Goal: Communication & Community: Answer question/provide support

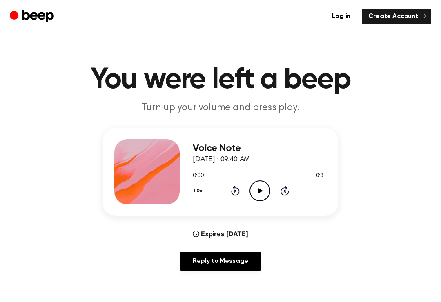
click at [259, 194] on icon "Play Audio" at bounding box center [260, 191] width 21 height 21
click at [263, 188] on icon "Pause Audio" at bounding box center [260, 191] width 21 height 21
click at [234, 188] on icon at bounding box center [235, 191] width 9 height 10
click at [236, 191] on icon at bounding box center [235, 191] width 2 height 3
click at [260, 188] on icon "Play Audio" at bounding box center [260, 191] width 21 height 21
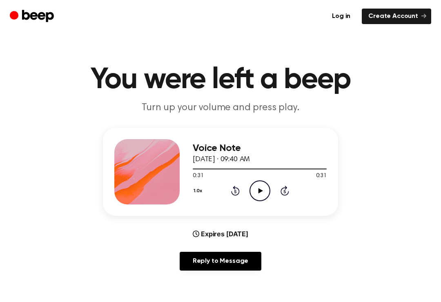
click at [254, 186] on icon "Play Audio" at bounding box center [260, 191] width 21 height 21
click at [264, 193] on icon "Pause Audio" at bounding box center [260, 191] width 21 height 21
click at [264, 193] on icon "Play Audio" at bounding box center [260, 191] width 21 height 21
click at [237, 269] on link "Reply to Message" at bounding box center [221, 261] width 82 height 19
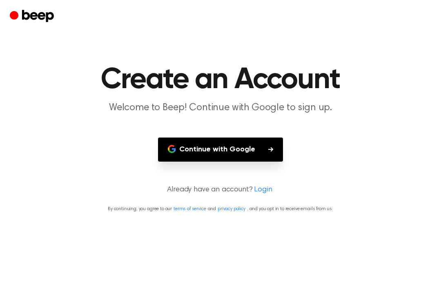
click at [282, 145] on button "Continue with Google" at bounding box center [220, 150] width 125 height 24
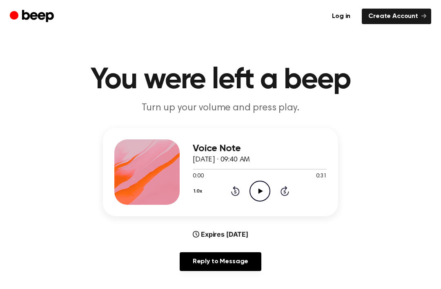
click at [262, 203] on div "Voice Note [DATE] · 09:40 AM 0:00 0:31 Your browser does not support the [objec…" at bounding box center [260, 171] width 134 height 65
click at [259, 181] on icon "Play Audio" at bounding box center [260, 191] width 21 height 21
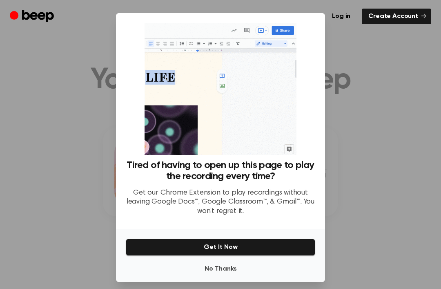
click at [209, 277] on button "No Thanks" at bounding box center [221, 269] width 190 height 16
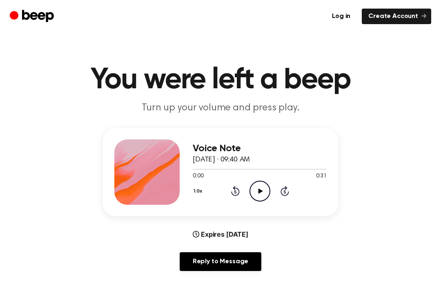
click at [262, 193] on icon "Play Audio" at bounding box center [260, 191] width 21 height 21
click at [253, 194] on icon "Play Audio" at bounding box center [260, 191] width 21 height 21
click at [262, 204] on div "Voice Note [DATE] · 09:40 AM 0:00 0:31 Your browser does not support the [objec…" at bounding box center [260, 171] width 134 height 65
click at [259, 189] on icon at bounding box center [260, 190] width 4 height 5
